Goal: Information Seeking & Learning: Learn about a topic

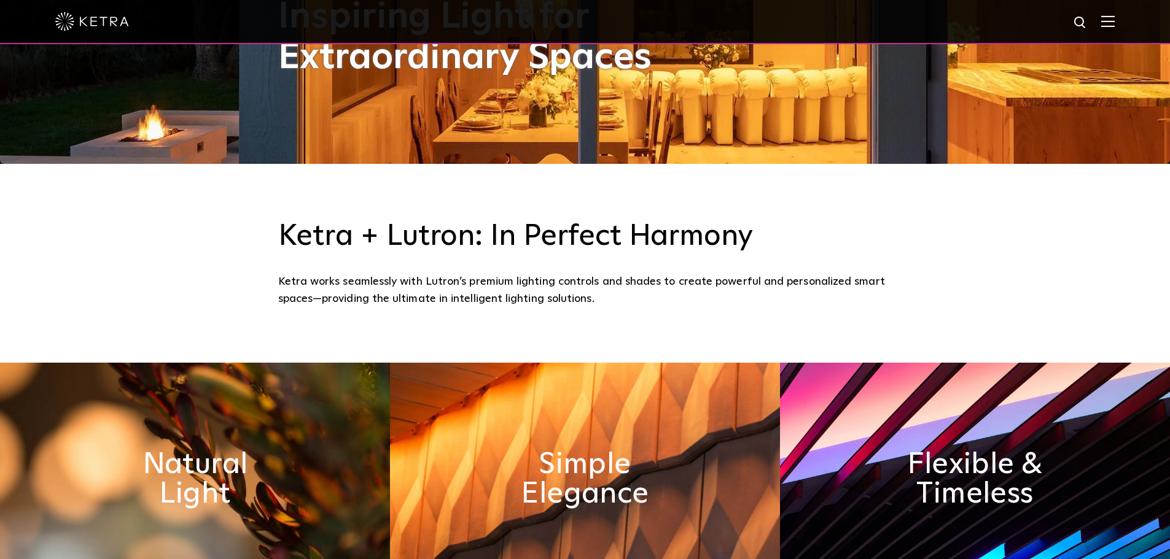
scroll to position [430, 0]
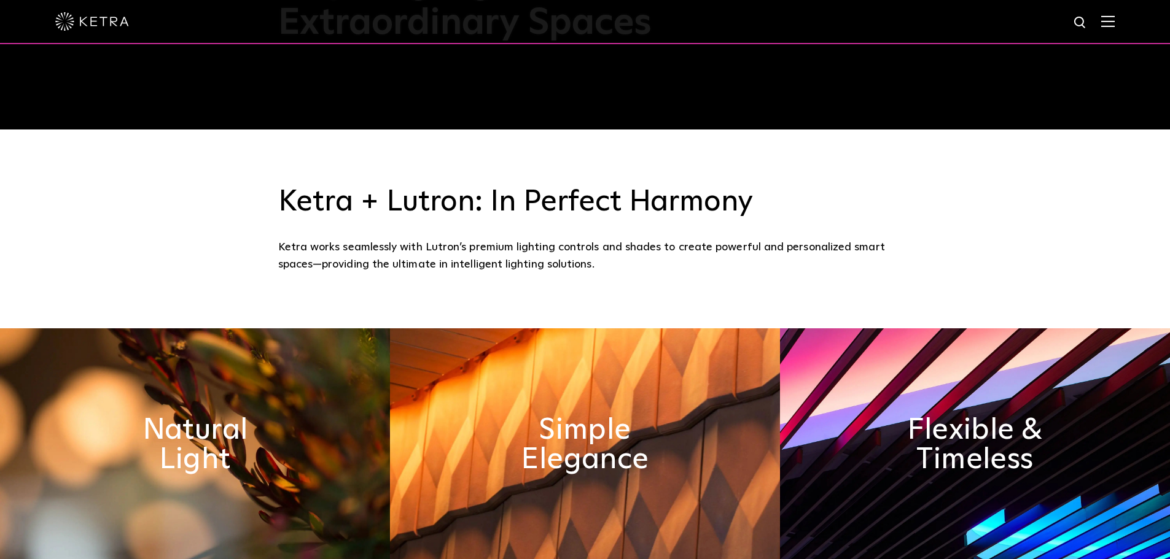
click at [416, 302] on div "[PERSON_NAME] + Lutron: In Perfect Harmony [PERSON_NAME] works seamlessly with …" at bounding box center [585, 229] width 1170 height 199
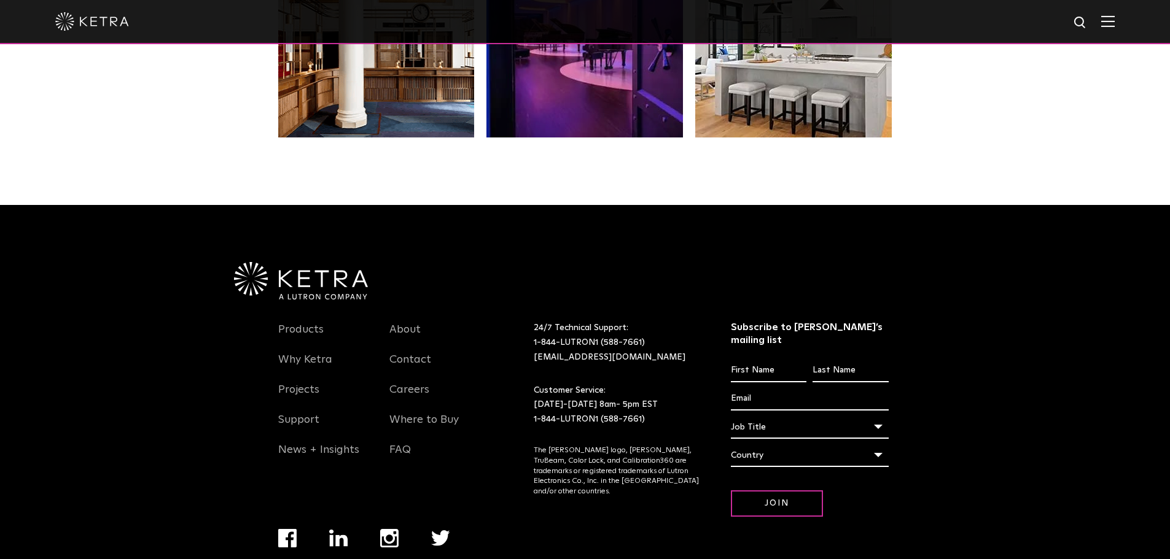
scroll to position [2579, 0]
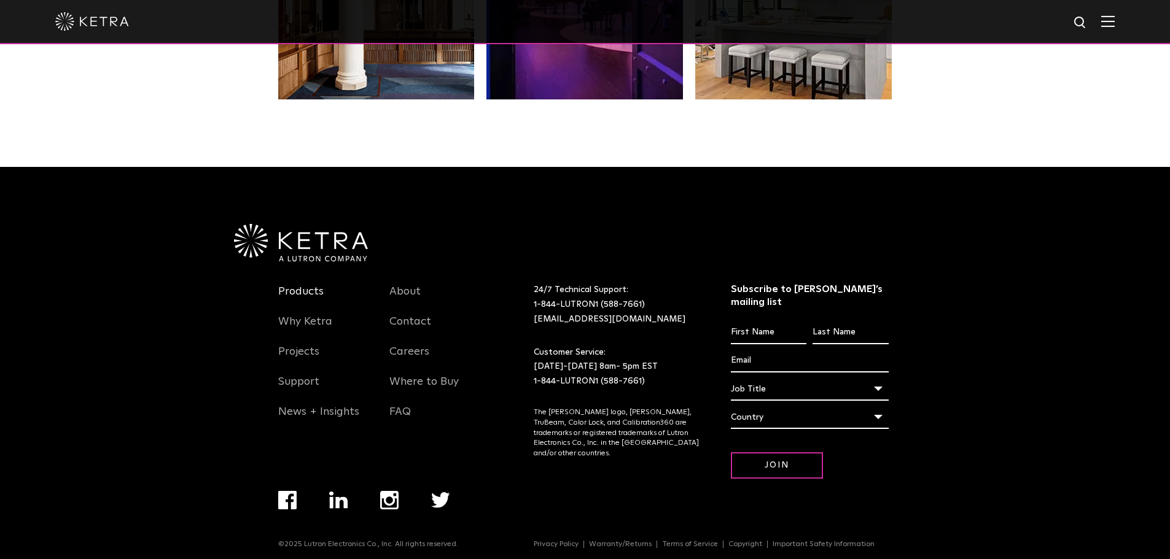
click at [299, 294] on link "Products" at bounding box center [300, 299] width 45 height 28
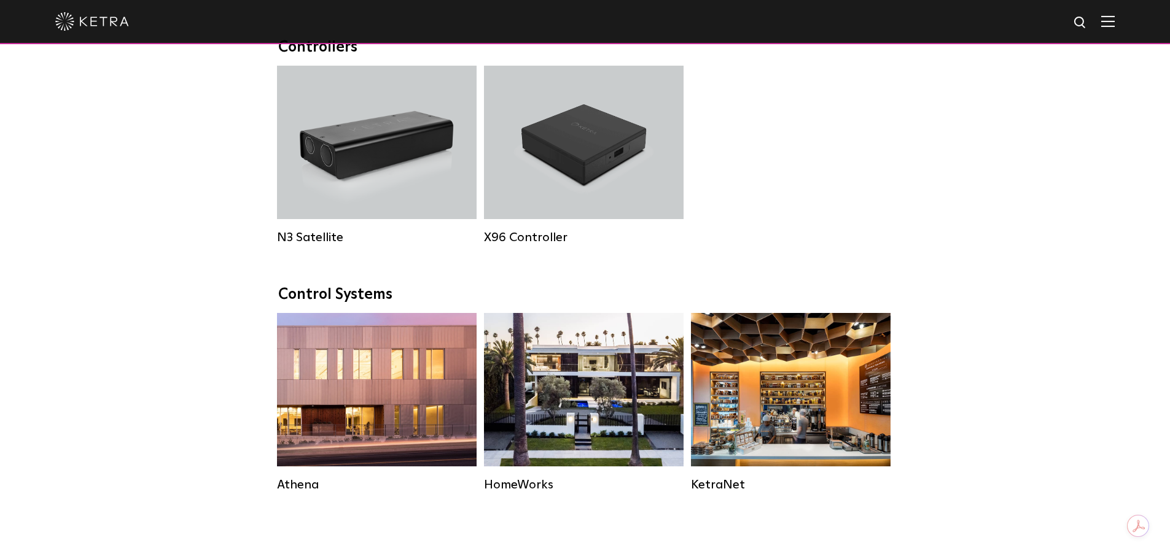
scroll to position [1597, 0]
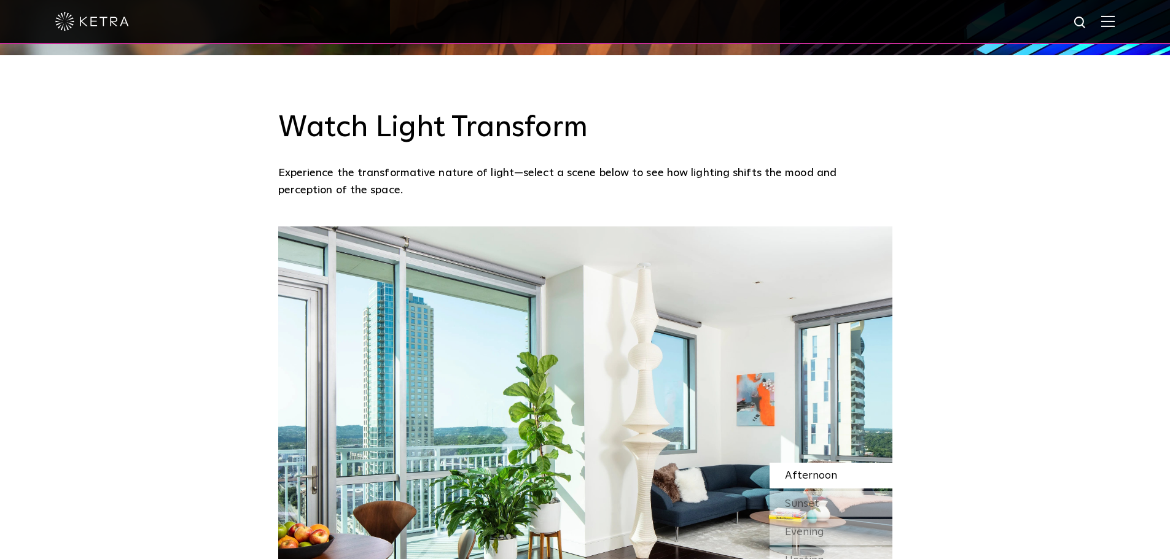
scroll to position [445, 0]
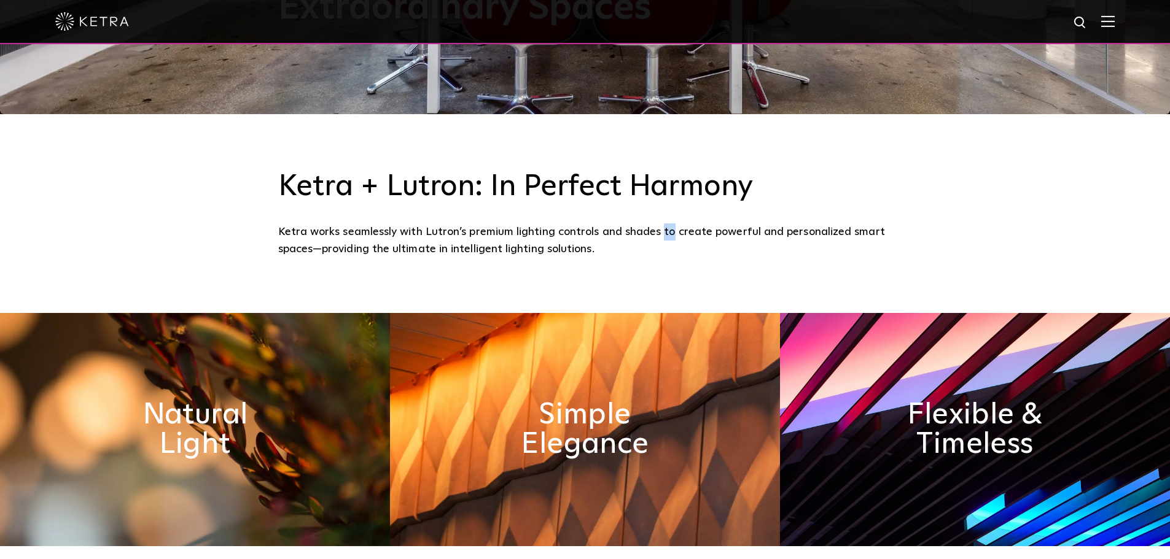
drag, startPoint x: 663, startPoint y: 234, endPoint x: 671, endPoint y: 239, distance: 9.4
click at [671, 239] on div "Ketra works seamlessly with Lutron’s premium lighting controls and shades to cr…" at bounding box center [585, 241] width 614 height 35
click at [663, 281] on div "[PERSON_NAME] + Lutron: In Perfect Harmony [PERSON_NAME] works seamlessly with …" at bounding box center [585, 213] width 1170 height 199
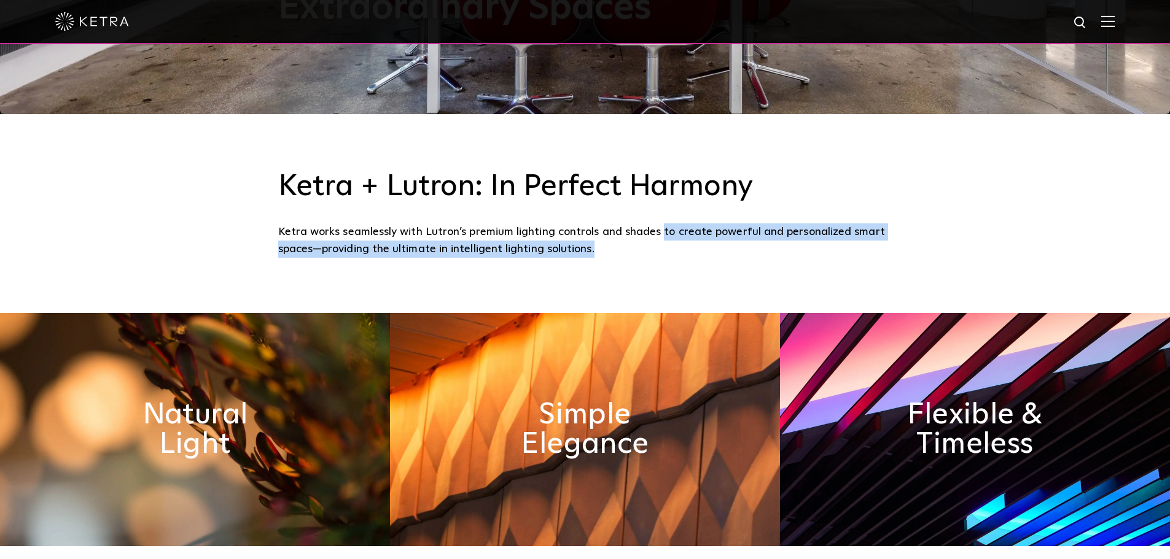
drag, startPoint x: 663, startPoint y: 236, endPoint x: 671, endPoint y: 249, distance: 14.6
click at [671, 249] on div "Ketra works seamlessly with Lutron’s premium lighting controls and shades to cr…" at bounding box center [585, 241] width 614 height 35
copy div "to create powerful and personalized smart spaces—providing the ultimate in inte…"
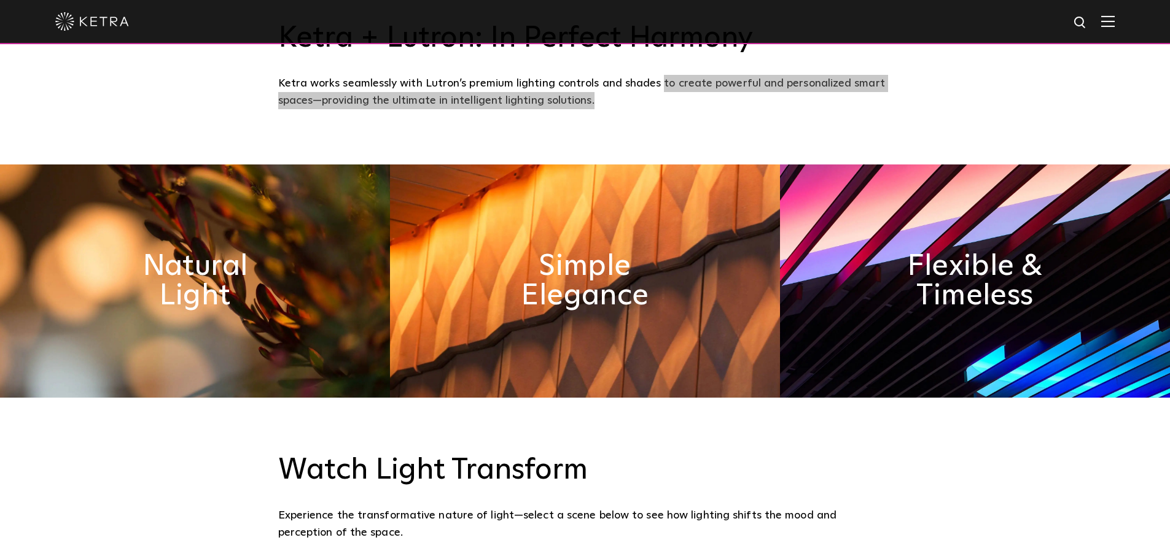
scroll to position [629, 0]
